Goal: Transaction & Acquisition: Purchase product/service

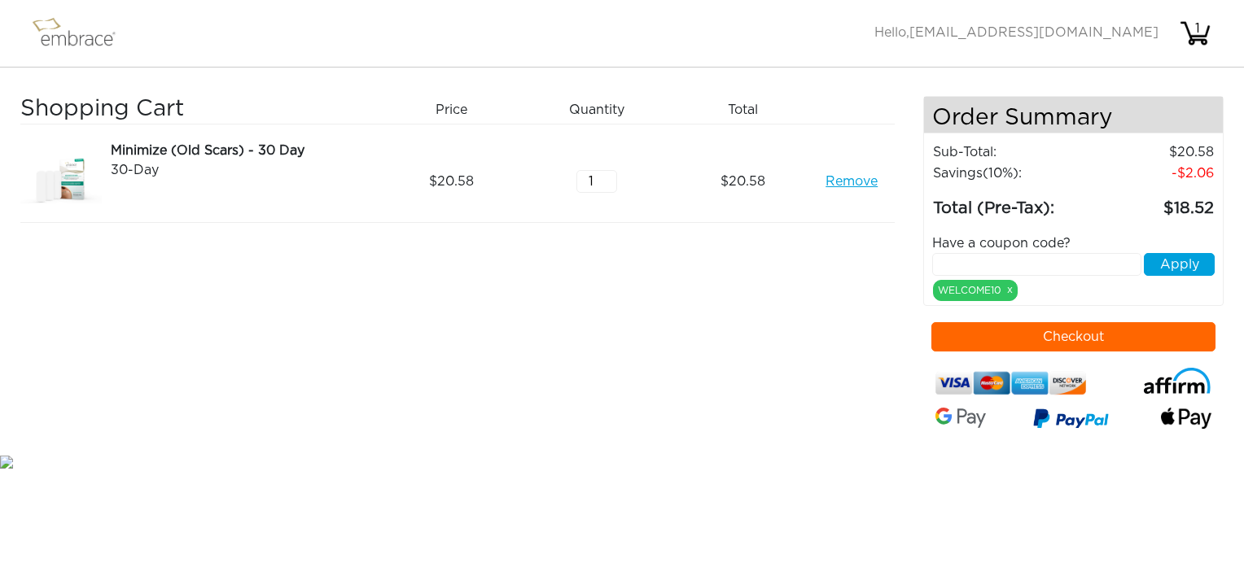
click at [948, 262] on input "text" at bounding box center [1036, 264] width 209 height 23
type input "PROACTIVE"
click at [1192, 257] on button "Apply" at bounding box center [1179, 264] width 71 height 23
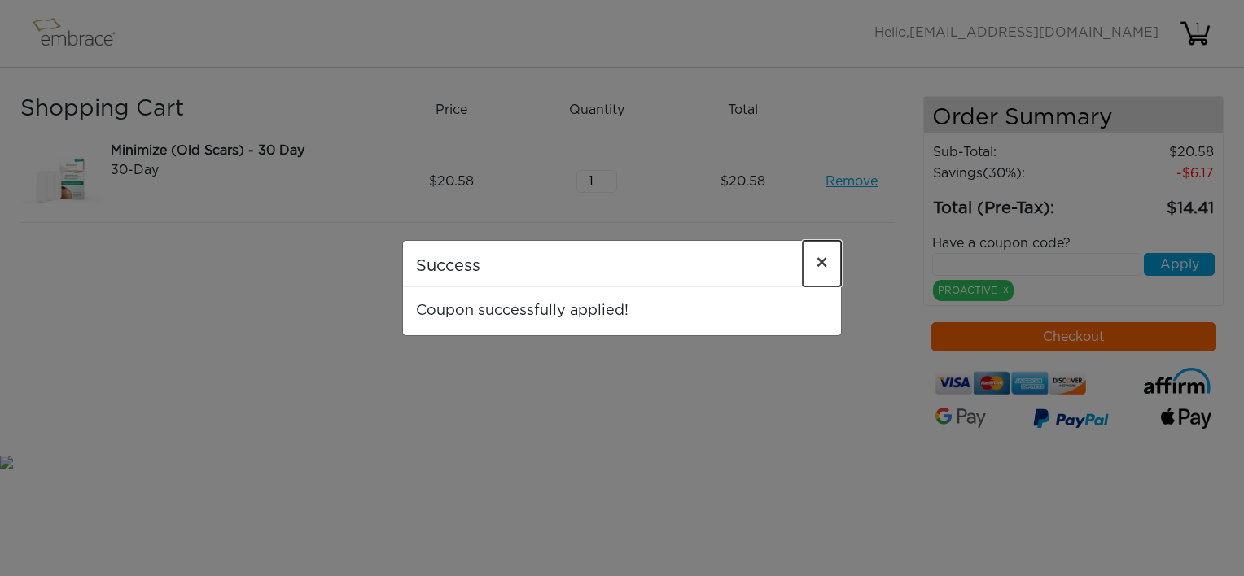
click at [826, 259] on span "×" at bounding box center [822, 264] width 12 height 20
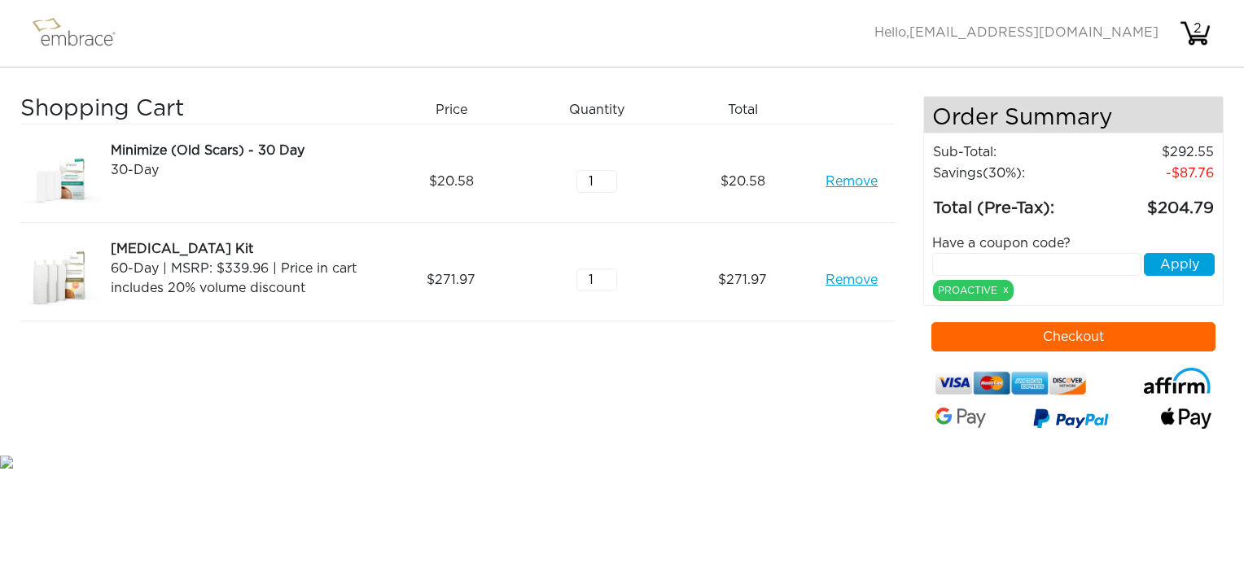
click at [857, 179] on link "Remove" at bounding box center [852, 182] width 52 height 20
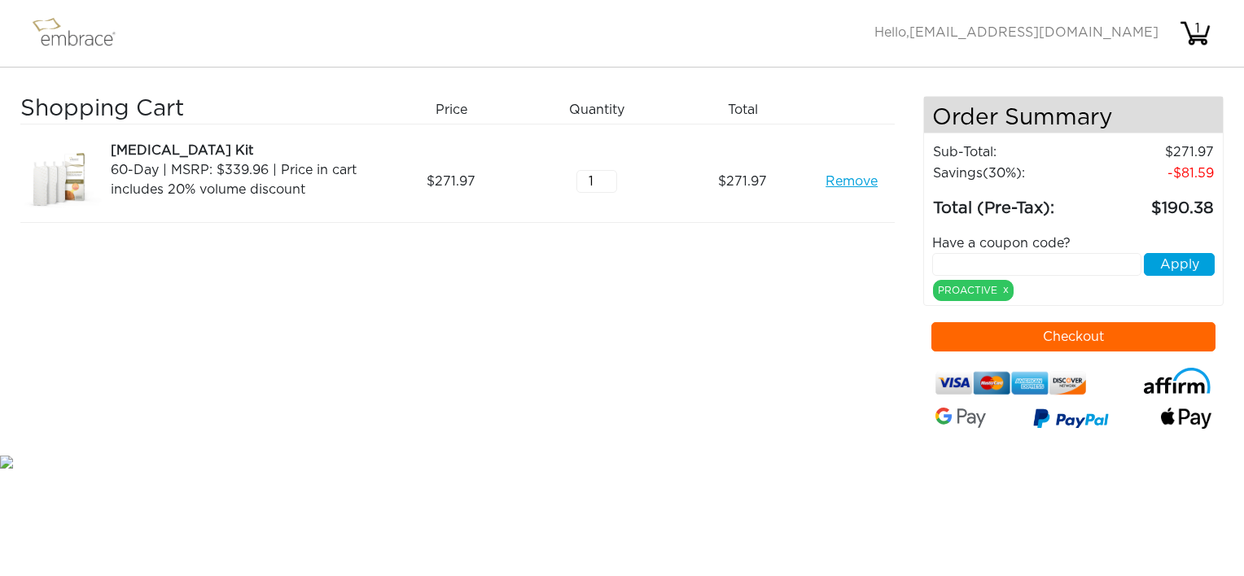
click at [846, 184] on link "Remove" at bounding box center [852, 182] width 52 height 20
